Goal: Transaction & Acquisition: Download file/media

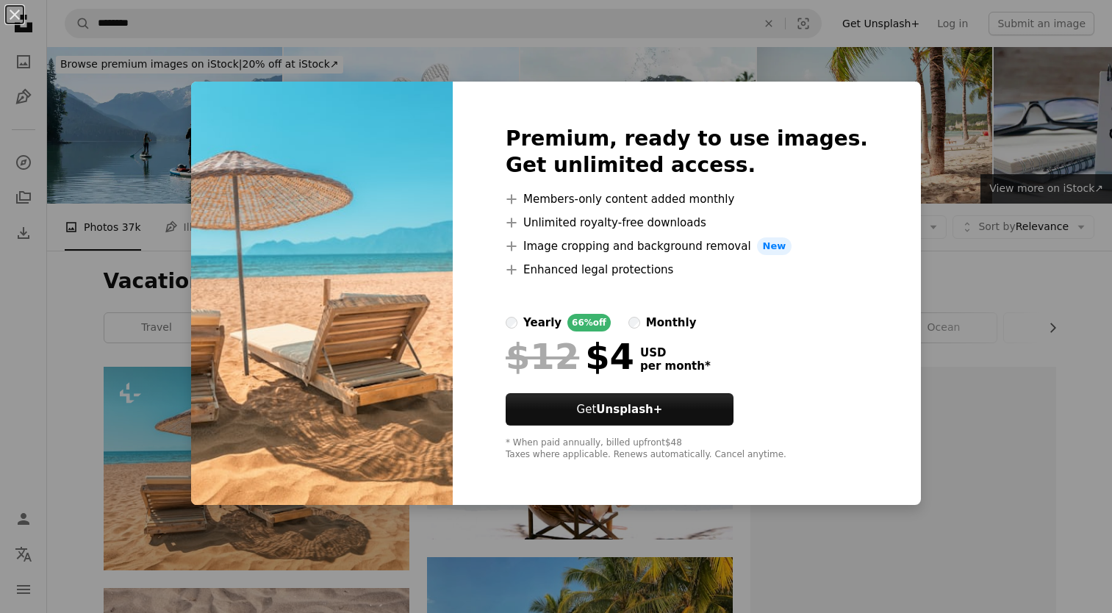
scroll to position [245, 0]
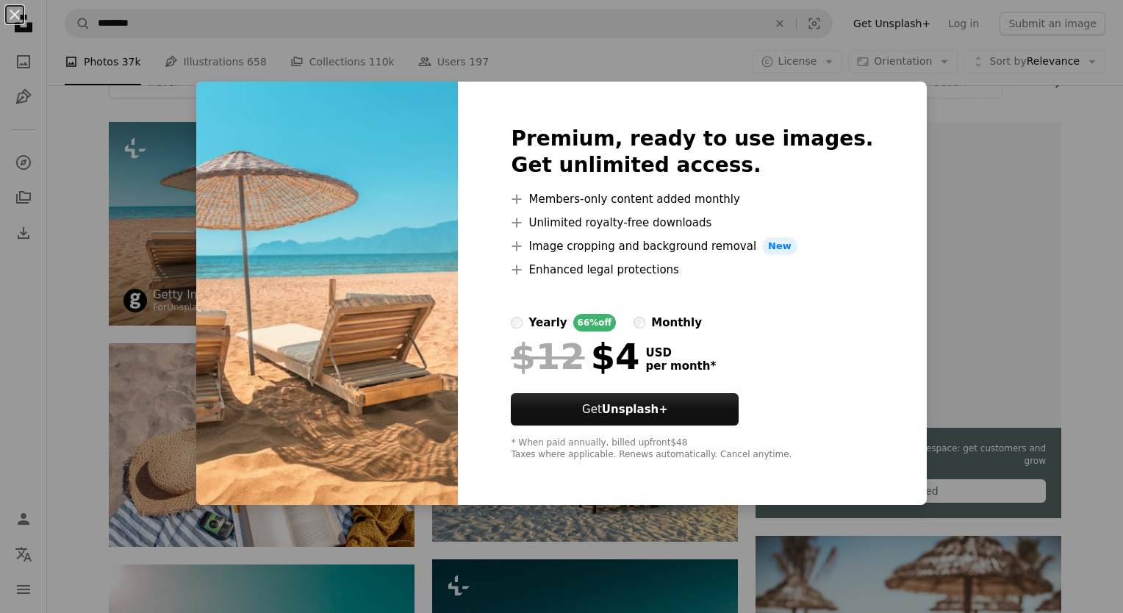
drag, startPoint x: 95, startPoint y: 319, endPoint x: 265, endPoint y: 286, distance: 173.0
click at [95, 319] on div "An X shape Premium, ready to use images. Get unlimited access. A plus sign Memb…" at bounding box center [561, 306] width 1123 height 613
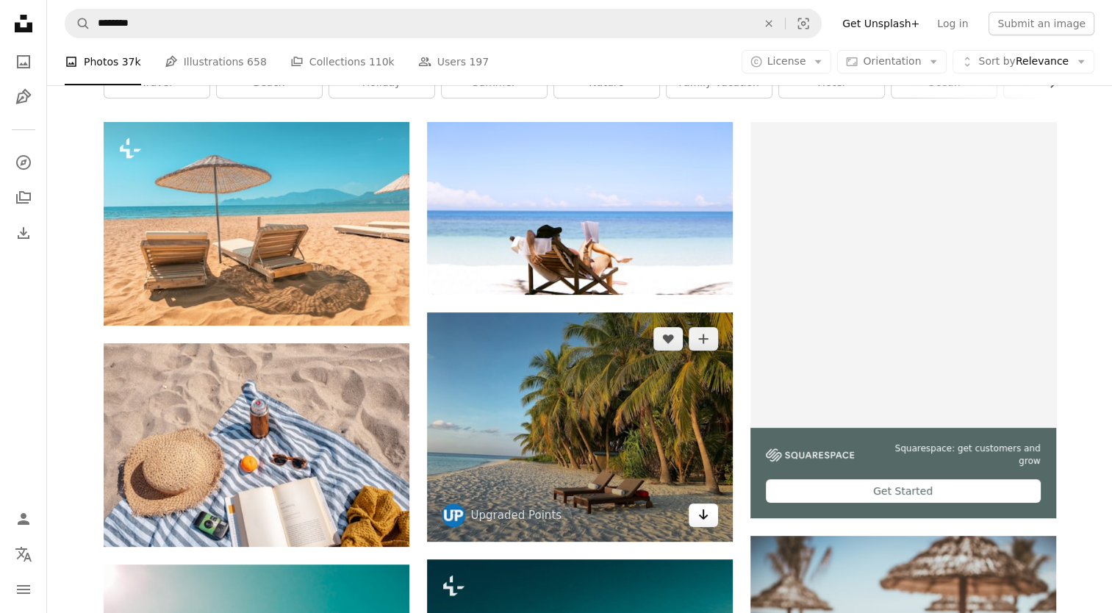
click at [703, 510] on icon "Download" at bounding box center [703, 514] width 10 height 10
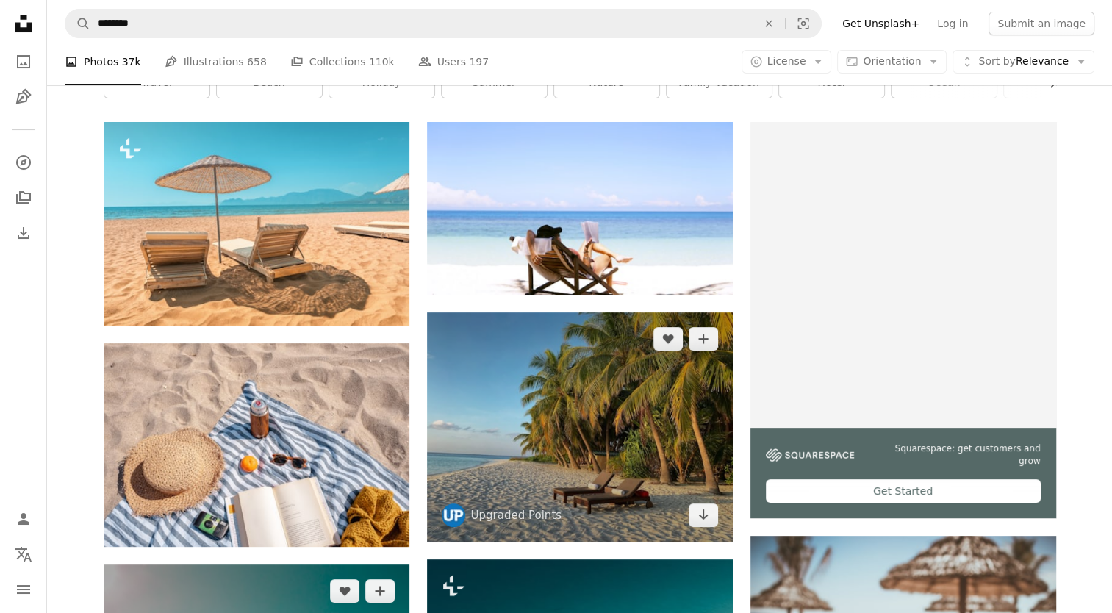
scroll to position [489, 0]
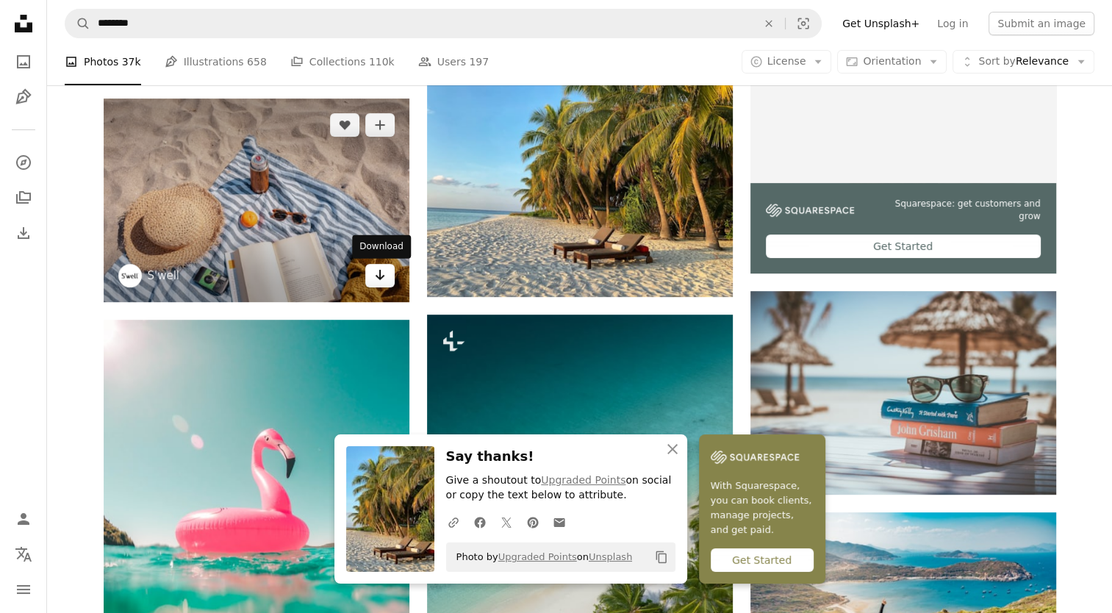
click at [381, 281] on icon "Arrow pointing down" at bounding box center [380, 275] width 12 height 18
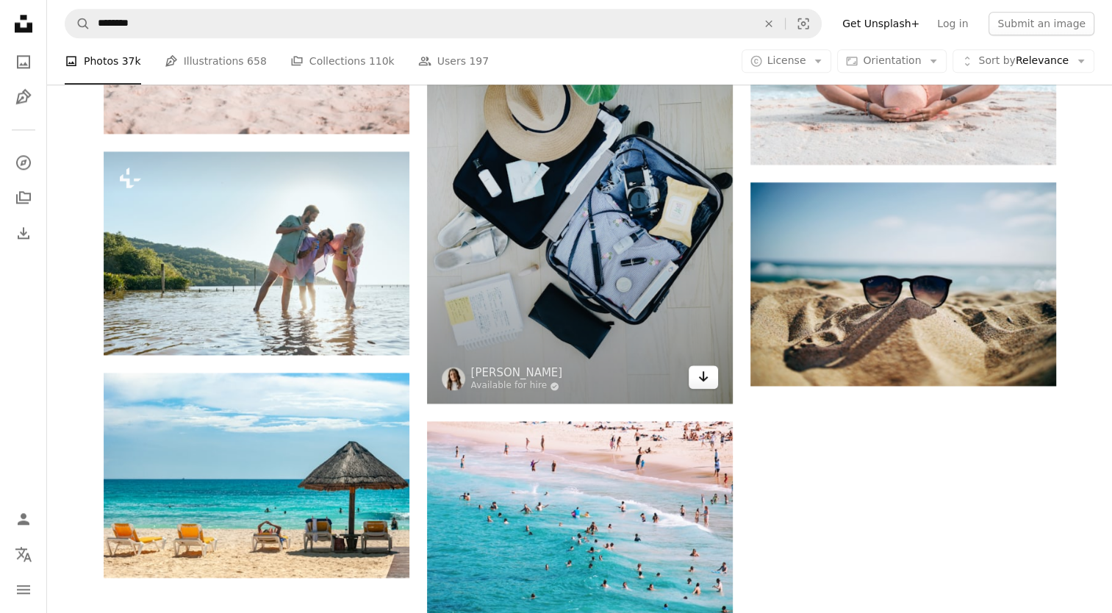
scroll to position [1715, 0]
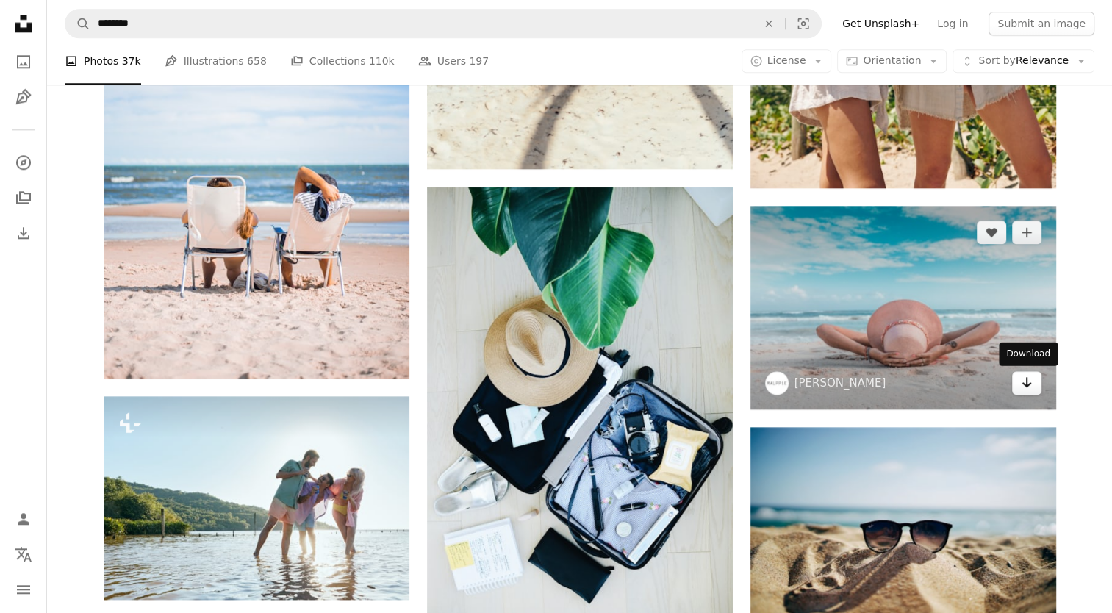
click at [1023, 388] on icon "Arrow pointing down" at bounding box center [1027, 382] width 12 height 18
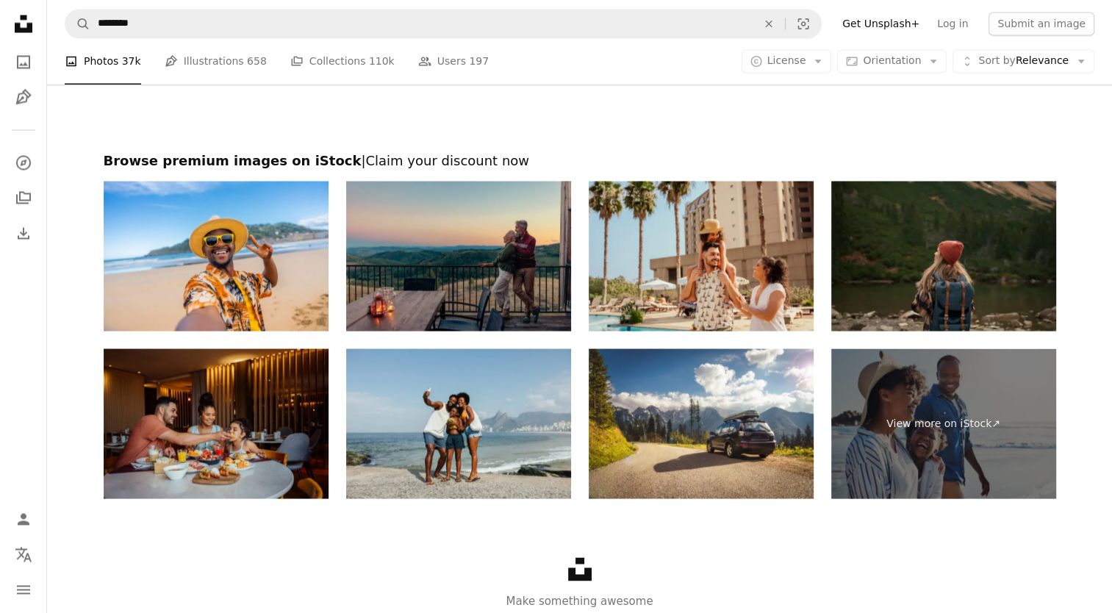
scroll to position [2749, 0]
